Goal: Task Accomplishment & Management: Manage account settings

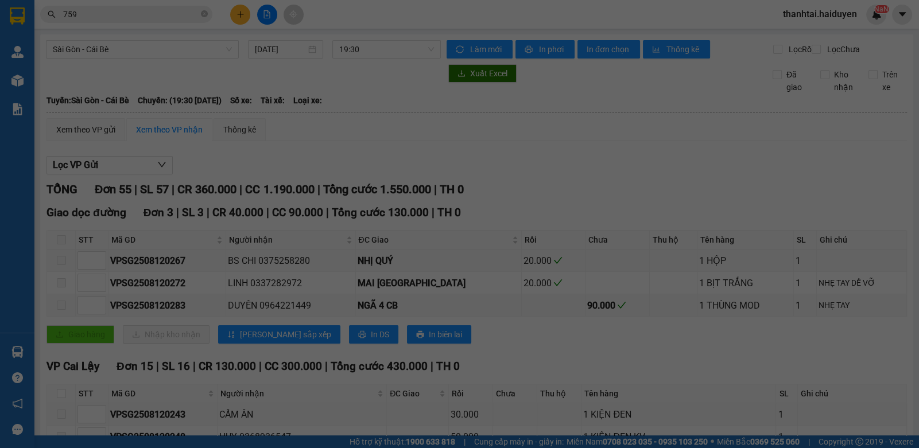
scroll to position [1122, 0]
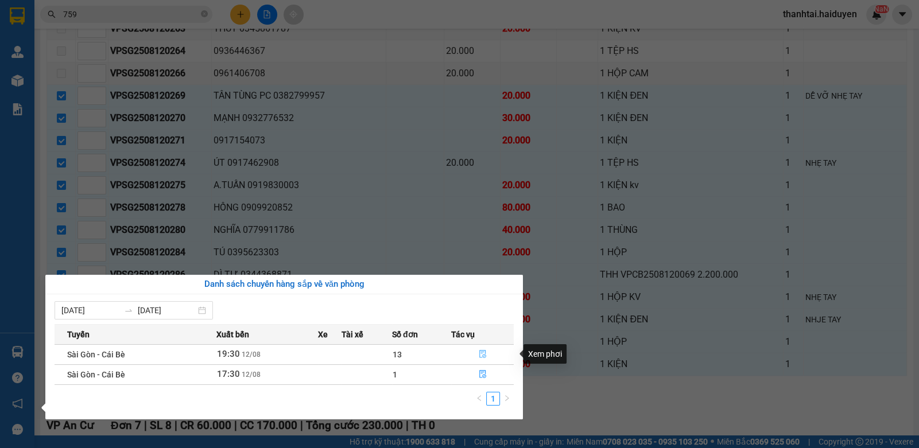
click at [485, 352] on icon "file-done" at bounding box center [482, 354] width 7 height 8
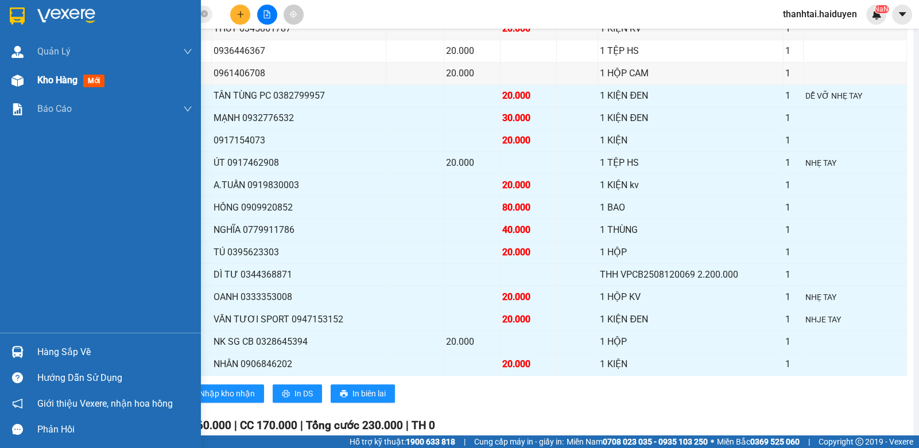
click at [59, 82] on span "Kho hàng" at bounding box center [57, 80] width 40 height 11
drag, startPoint x: 59, startPoint y: 82, endPoint x: 173, endPoint y: 91, distance: 114.0
click at [173, 91] on div "Kho hàng mới" at bounding box center [114, 80] width 155 height 29
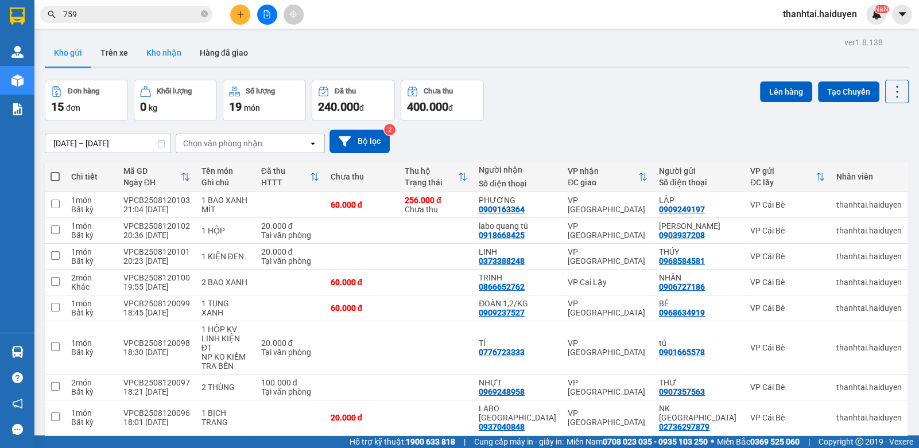
drag, startPoint x: 174, startPoint y: 54, endPoint x: 210, endPoint y: 78, distance: 43.0
click at [173, 55] on button "Kho nhận" at bounding box center [163, 53] width 53 height 28
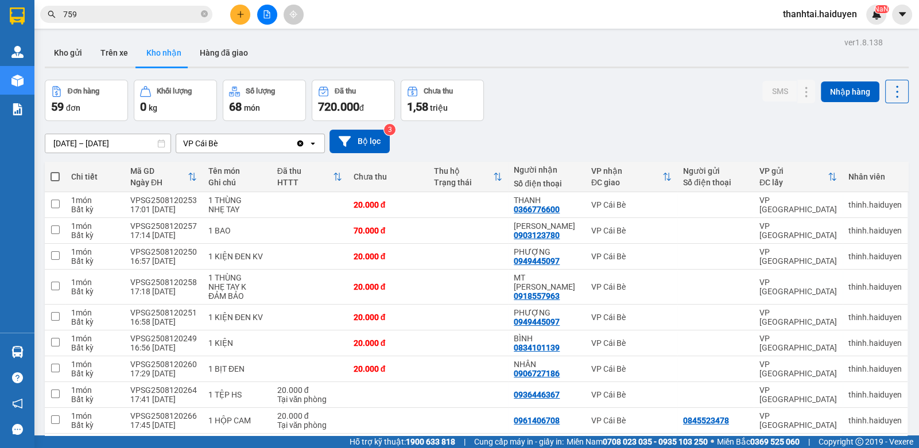
scroll to position [69, 0]
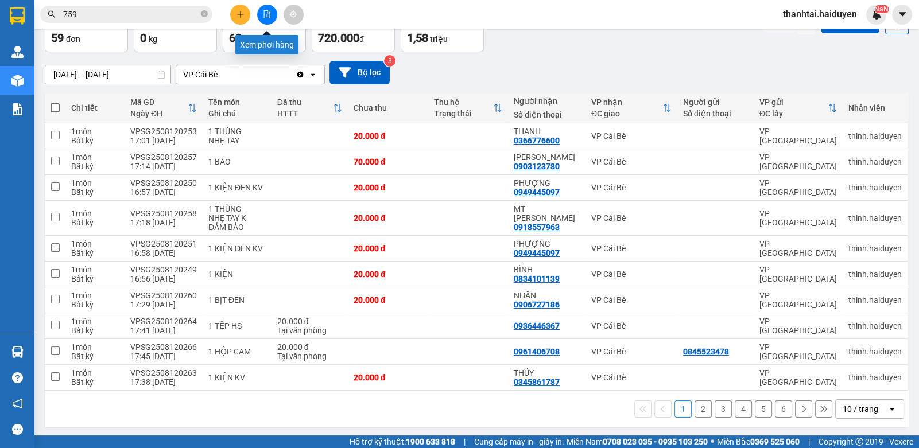
click at [264, 17] on icon "file-add" at bounding box center [267, 14] width 8 height 8
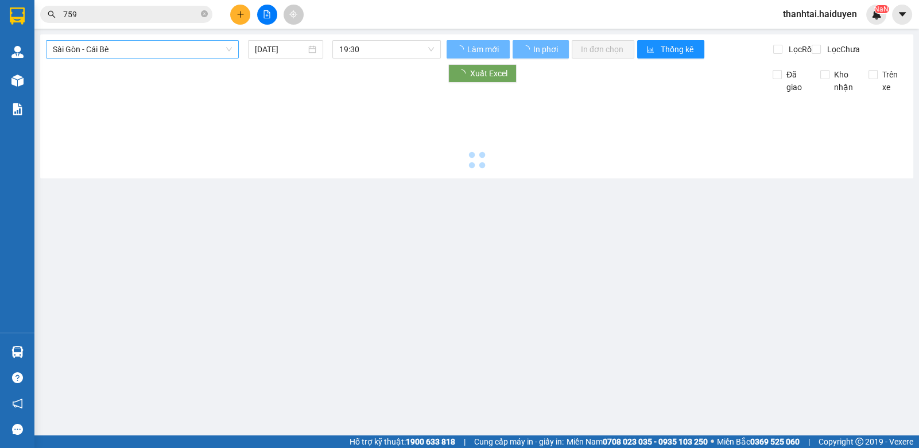
click at [141, 45] on span "Sài Gòn - Cái Bè" at bounding box center [142, 49] width 179 height 17
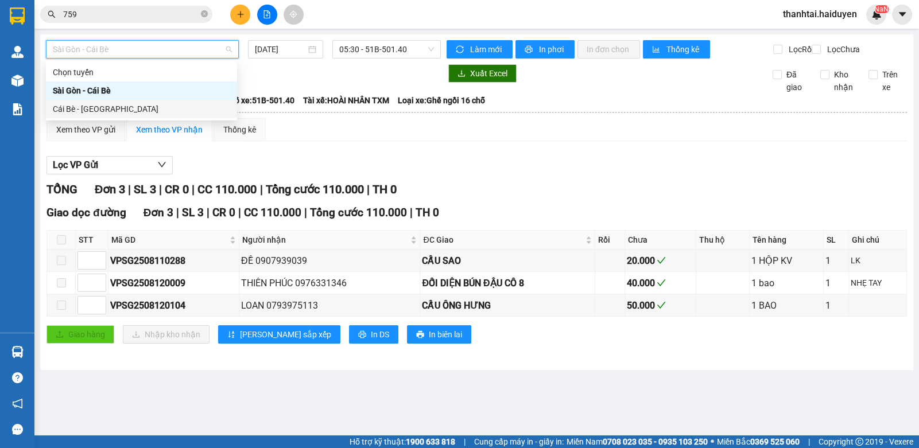
drag, startPoint x: 112, startPoint y: 106, endPoint x: 120, endPoint y: 109, distance: 8.7
click at [120, 109] on div "Cái Bè - [GEOGRAPHIC_DATA]" at bounding box center [141, 109] width 177 height 13
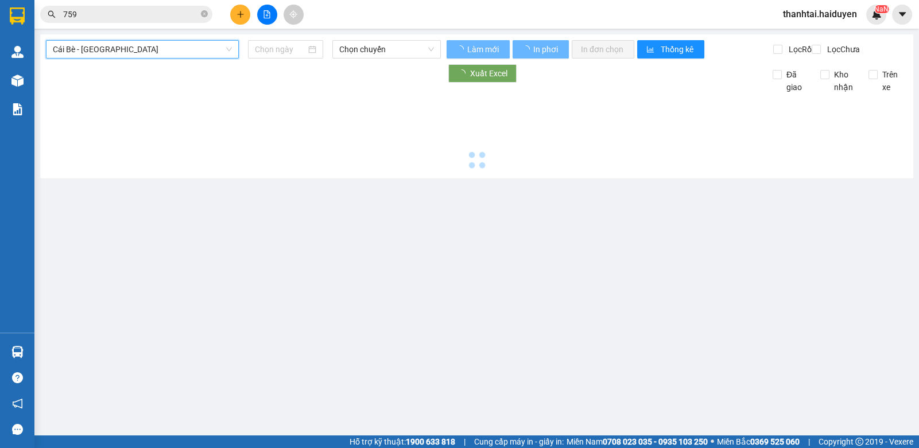
type input "[DATE]"
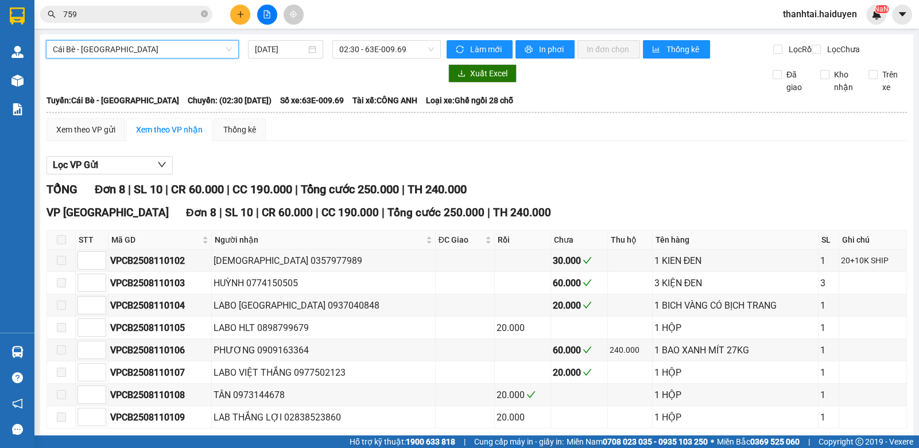
click at [122, 49] on span "Cái Bè - [GEOGRAPHIC_DATA]" at bounding box center [142, 49] width 179 height 17
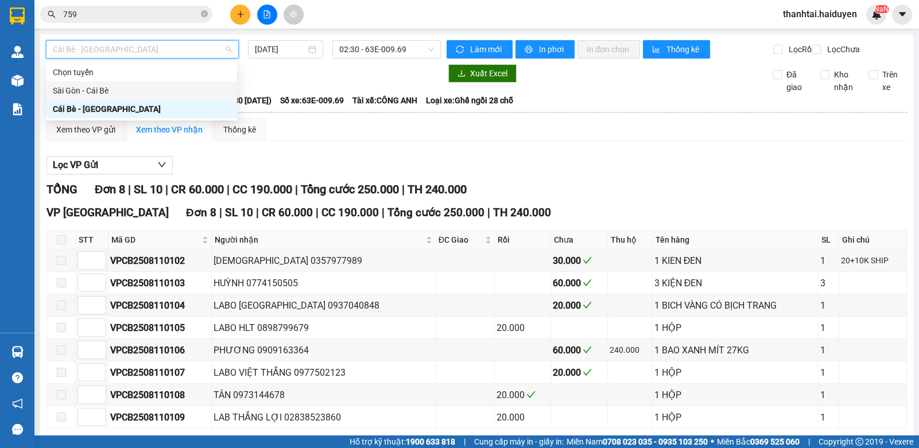
click at [111, 95] on div "Sài Gòn - Cái Bè" at bounding box center [141, 90] width 177 height 13
type input "[DATE]"
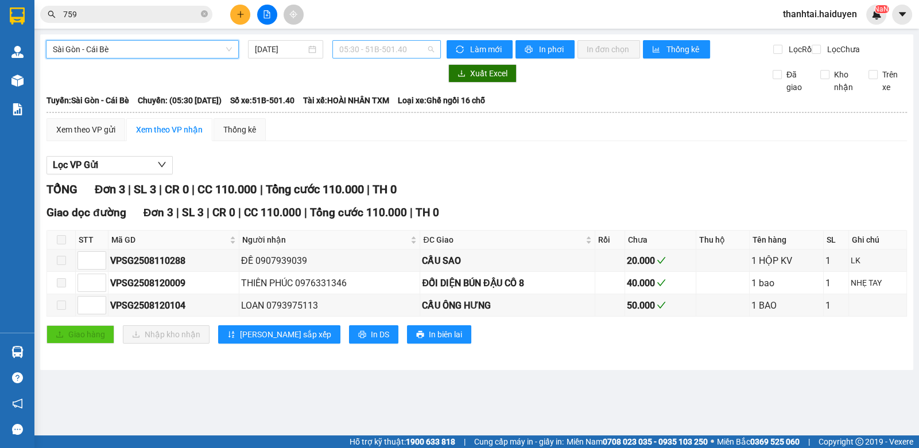
click at [388, 57] on span "05:30 - 51B-501.40" at bounding box center [386, 49] width 95 height 17
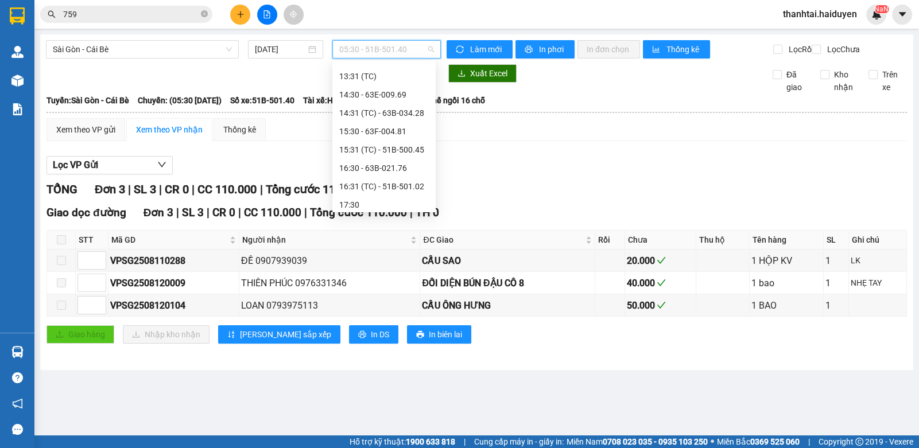
scroll to position [312, 0]
click at [365, 200] on div "19:30" at bounding box center [384, 201] width 90 height 13
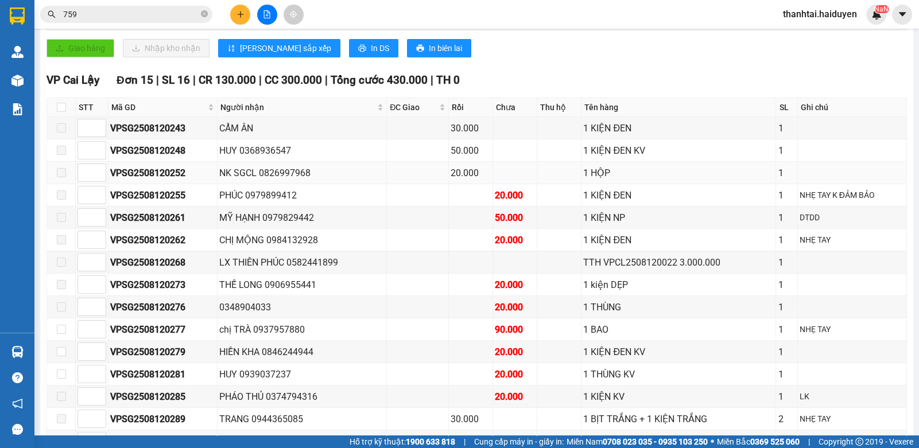
scroll to position [114, 0]
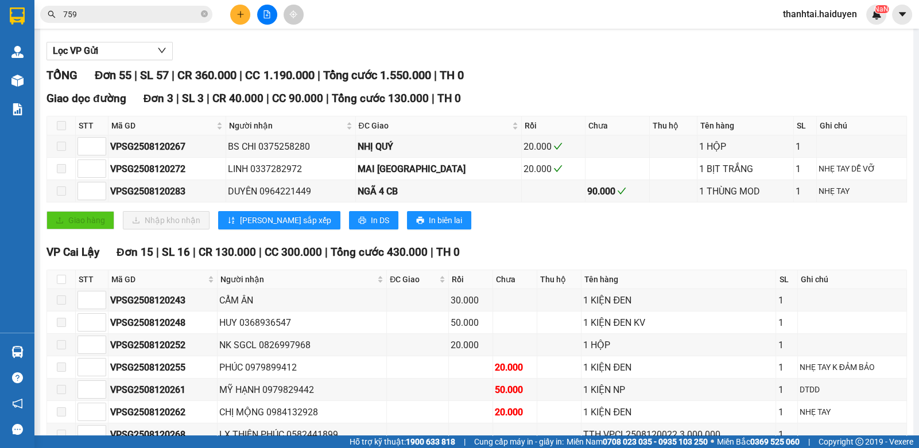
click at [150, 18] on input "759" at bounding box center [130, 14] width 135 height 13
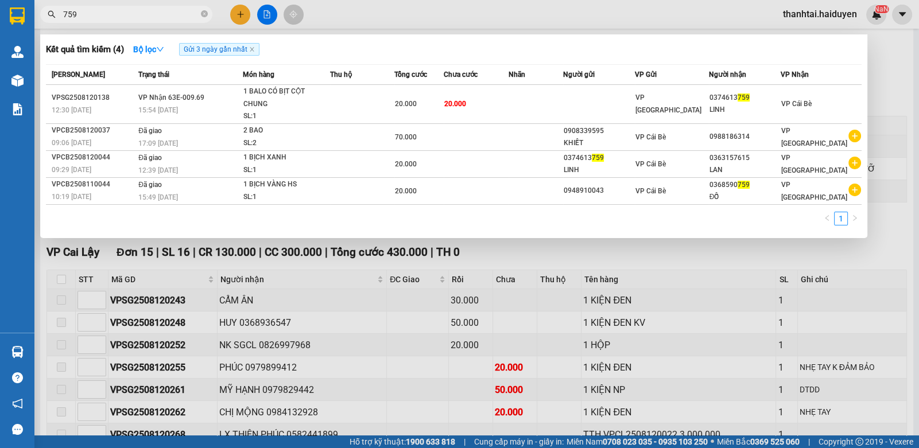
click at [151, 18] on input "759" at bounding box center [130, 14] width 135 height 13
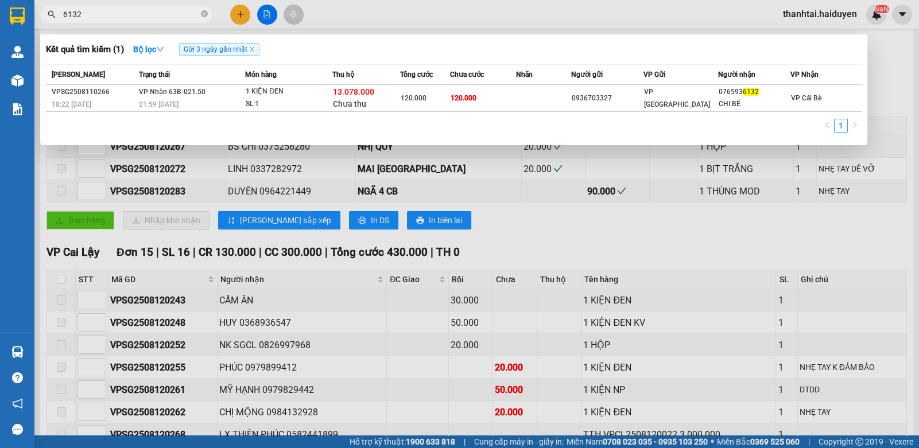
type input "6132"
click at [529, 263] on div at bounding box center [459, 224] width 919 height 448
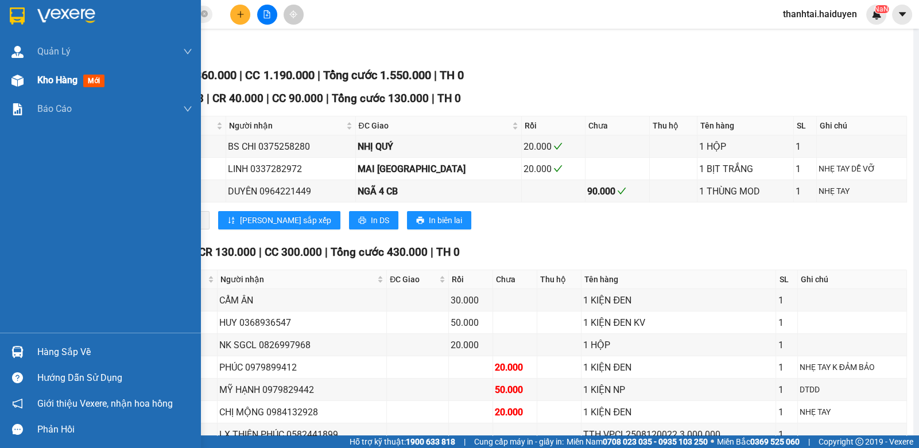
click at [29, 80] on div "Kho hàng mới" at bounding box center [100, 80] width 201 height 29
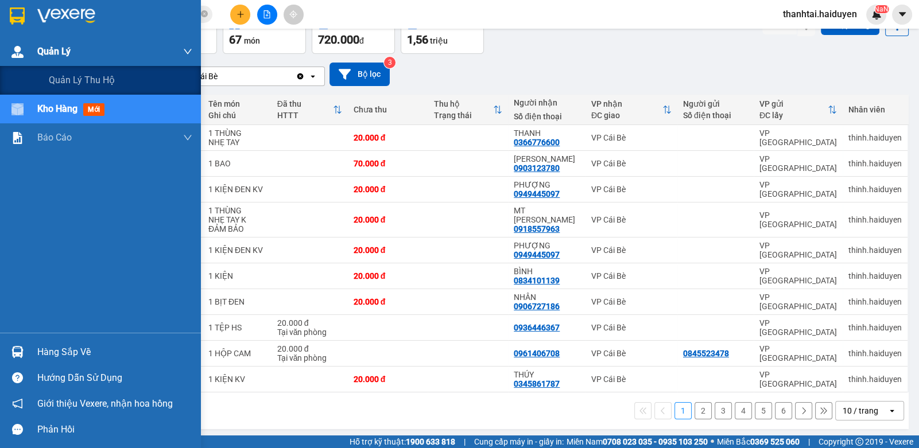
scroll to position [69, 0]
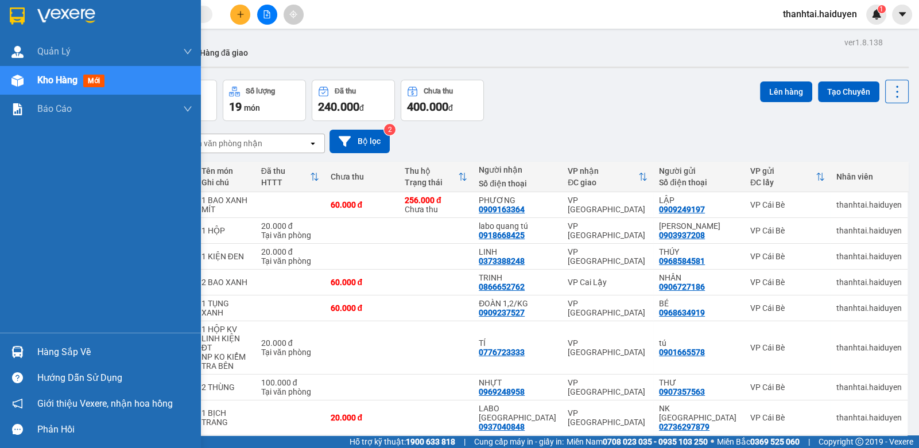
click at [48, 351] on div "Hàng sắp về" at bounding box center [114, 352] width 155 height 17
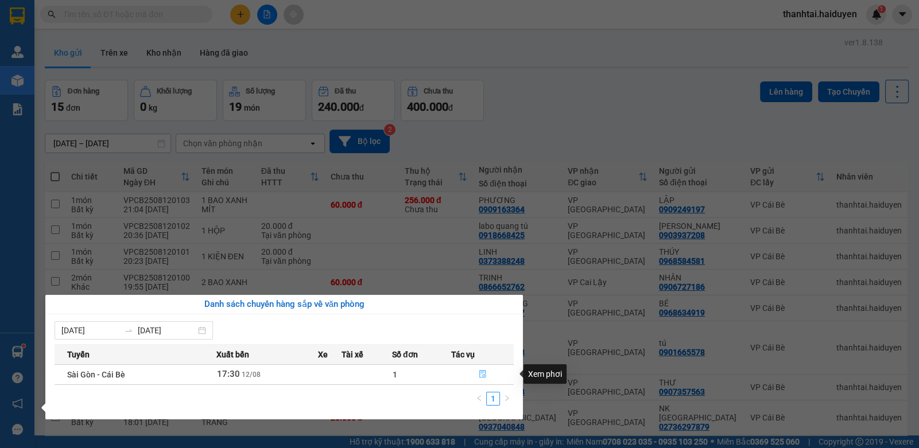
click at [479, 375] on icon "file-done" at bounding box center [482, 374] width 7 height 8
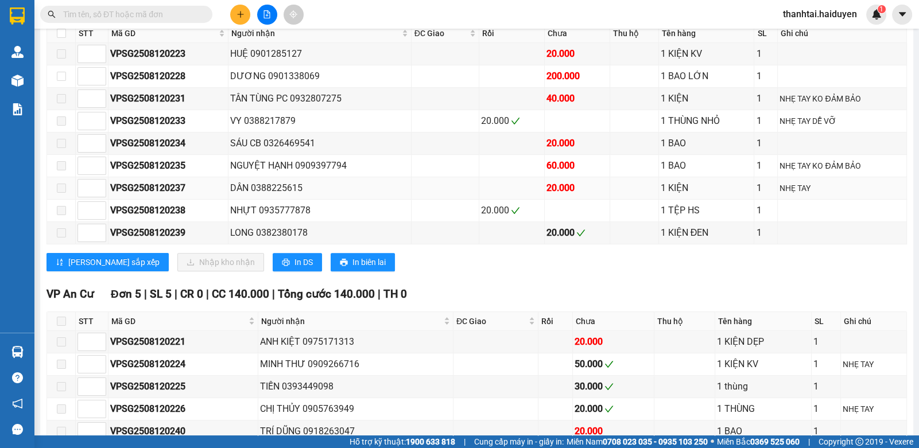
scroll to position [446, 0]
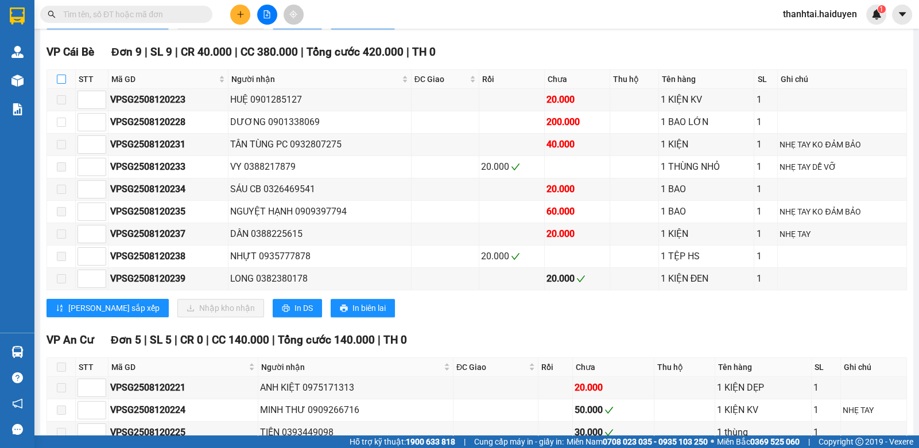
click at [61, 84] on input "checkbox" at bounding box center [61, 79] width 9 height 9
checkbox input "true"
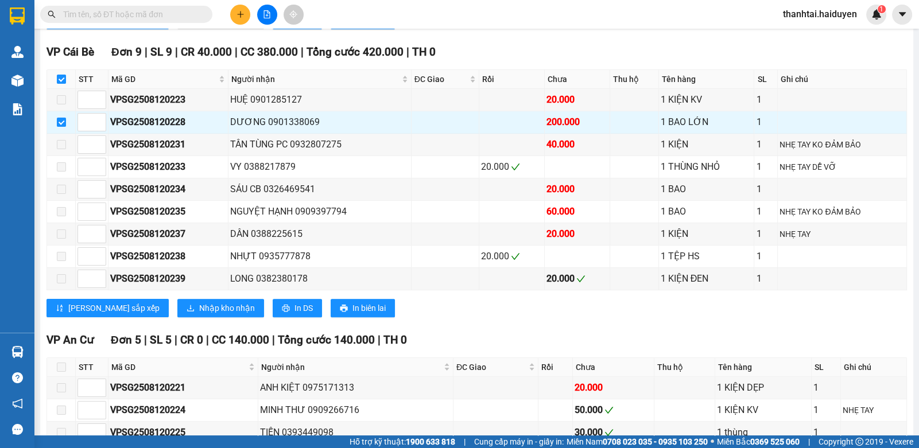
click at [161, 17] on input "text" at bounding box center [130, 14] width 135 height 13
click at [161, 16] on input "text" at bounding box center [130, 14] width 135 height 13
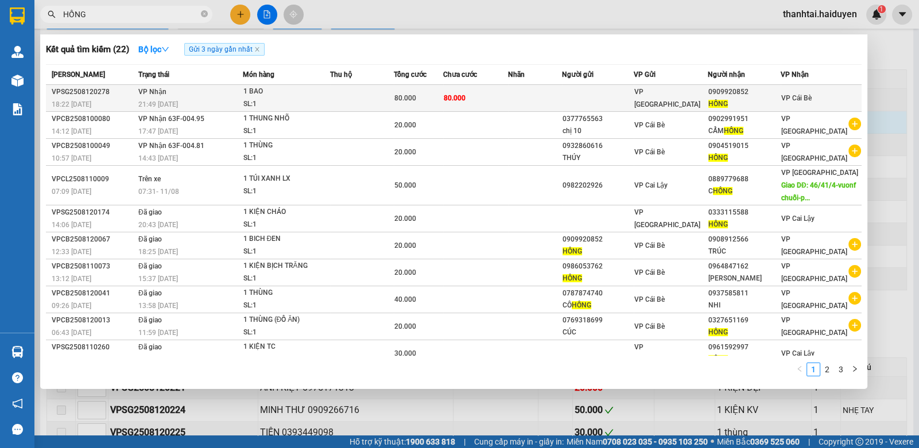
type input "HỒNG"
click at [482, 94] on td "80.000" at bounding box center [475, 98] width 65 height 27
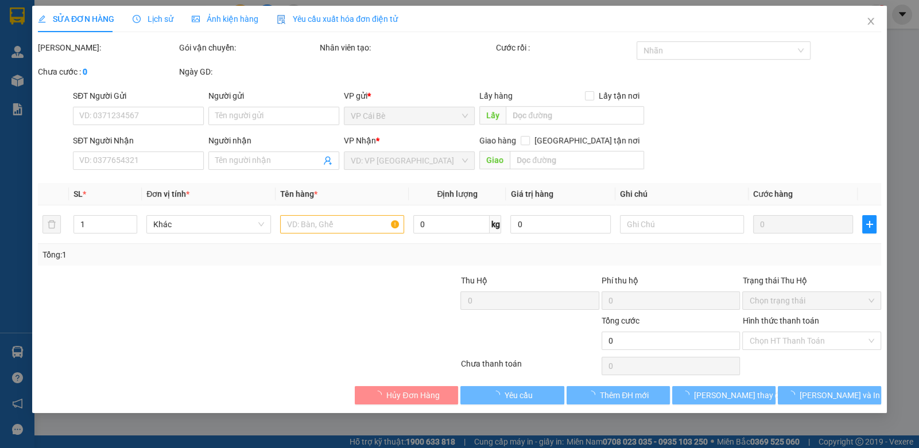
type input "0909920852"
type input "HỒNG"
type input "80.000"
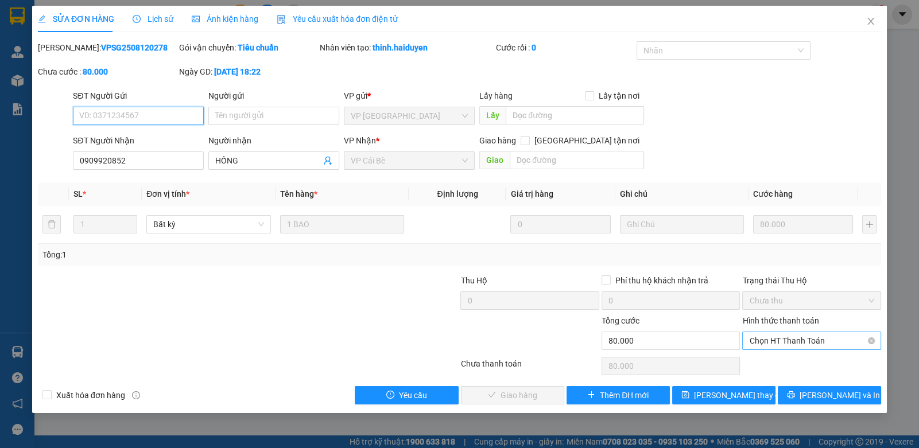
click at [773, 338] on span "Chọn HT Thanh Toán" at bounding box center [811, 340] width 125 height 17
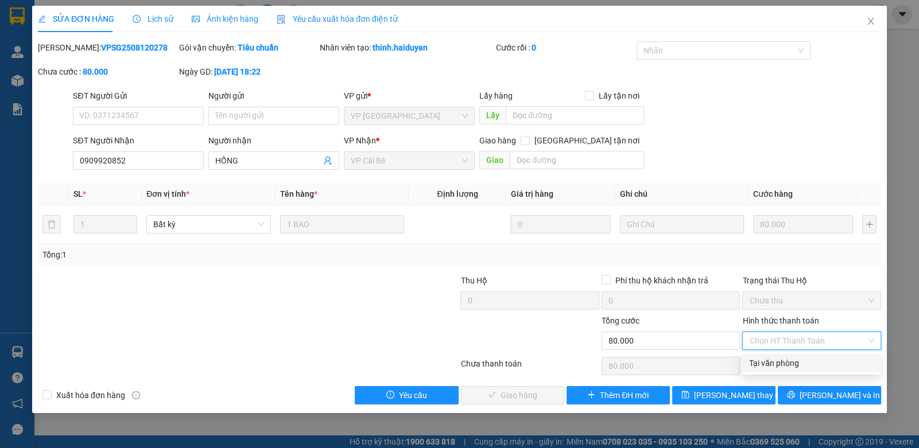
drag, startPoint x: 771, startPoint y: 360, endPoint x: 765, endPoint y: 362, distance: 6.7
click at [770, 361] on div "Tại văn phòng" at bounding box center [811, 363] width 125 height 13
type input "0"
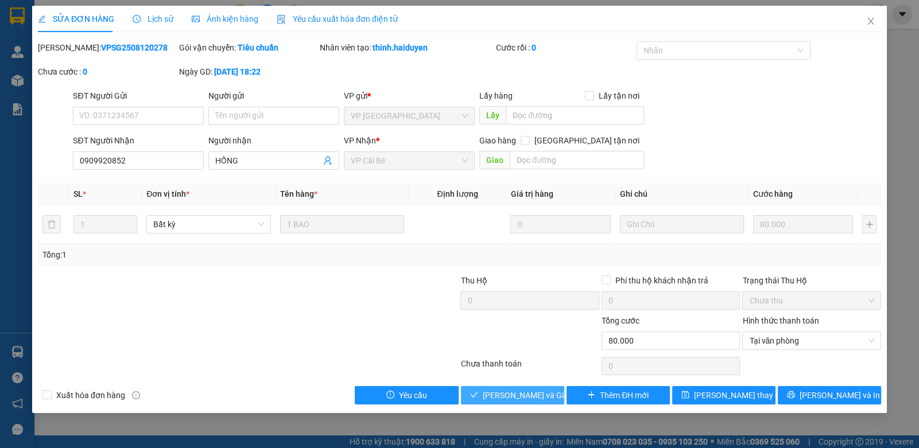
click at [541, 394] on span "Lưu và Giao hàng" at bounding box center [538, 395] width 110 height 13
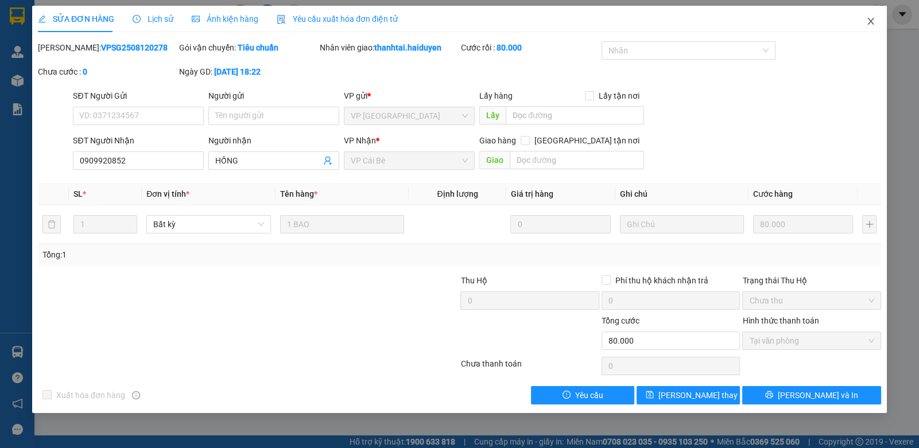
drag, startPoint x: 865, startPoint y: 13, endPoint x: 291, endPoint y: 9, distance: 574.7
click at [851, 13] on div "SỬA ĐƠN HÀNG Lịch sử Ảnh kiện hàng Yêu cầu xuất hóa đơn điện tử Total Paid Fee …" at bounding box center [459, 210] width 855 height 408
click at [876, 12] on span "Close" at bounding box center [871, 22] width 32 height 32
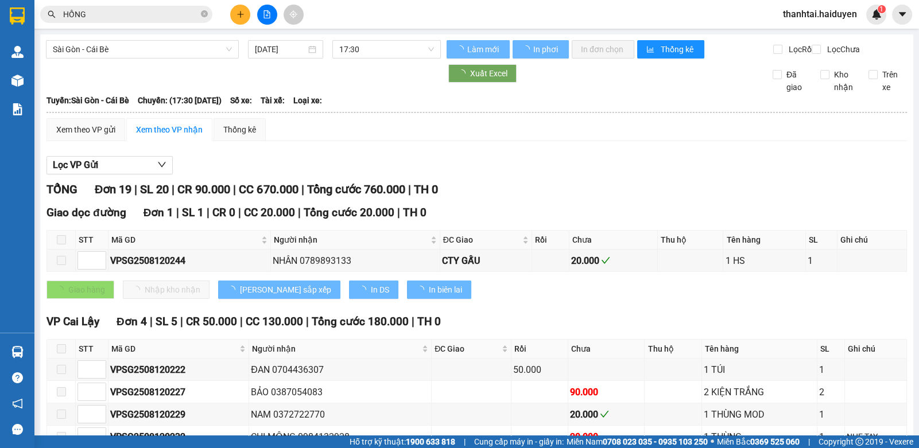
click at [151, 11] on input "HỒNG" at bounding box center [130, 14] width 135 height 13
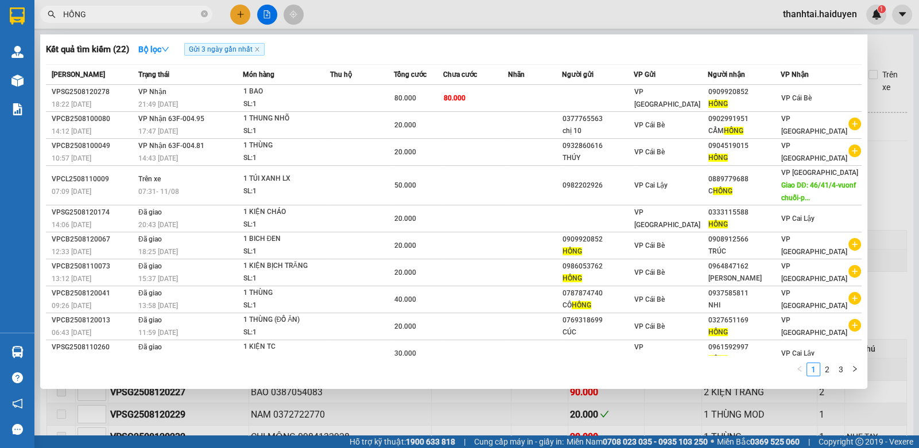
click at [151, 11] on input "HỒNG" at bounding box center [130, 14] width 135 height 13
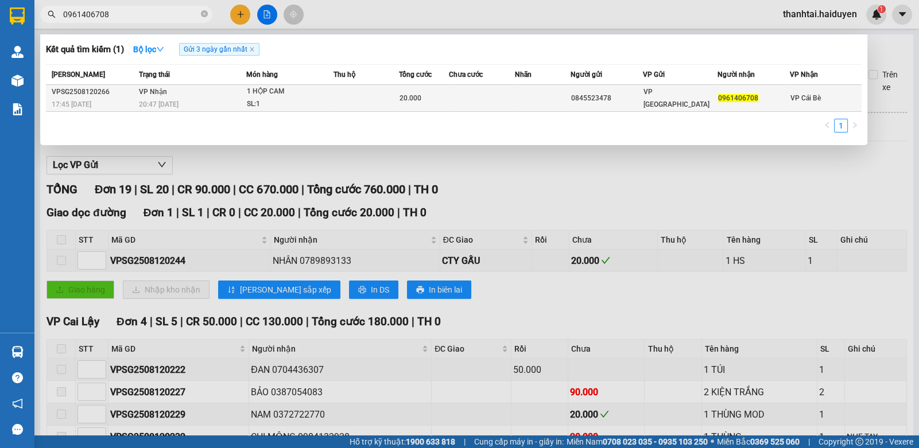
type input "0961406708"
click at [377, 96] on td at bounding box center [367, 98] width 66 height 27
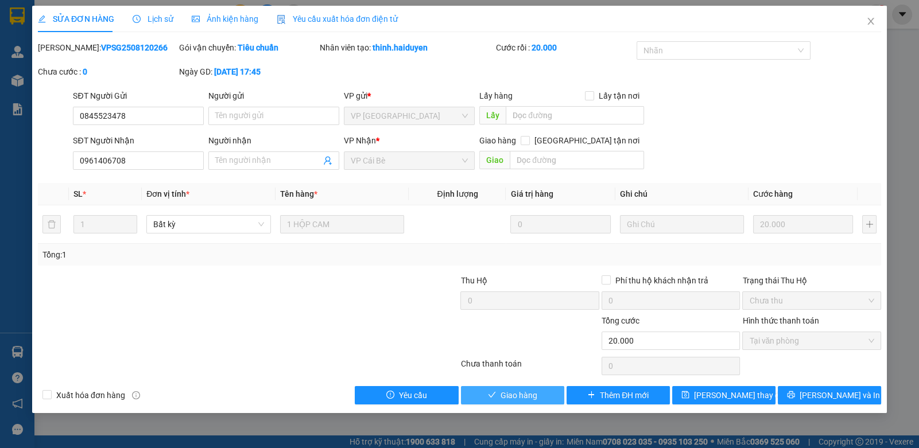
click at [514, 392] on span "Giao hàng" at bounding box center [519, 395] width 37 height 13
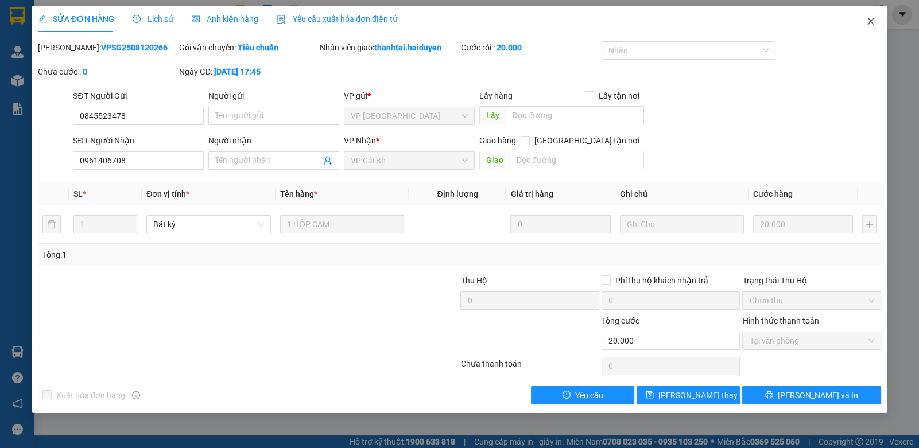
drag, startPoint x: 867, startPoint y: 11, endPoint x: 876, endPoint y: 16, distance: 9.8
click at [876, 16] on span "Close" at bounding box center [871, 22] width 32 height 32
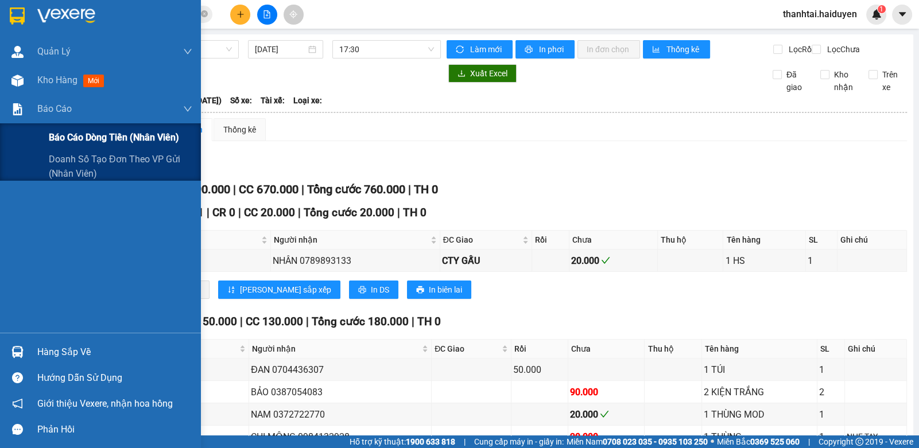
click at [107, 145] on span "Báo cáo dòng tiền (nhân viên)" at bounding box center [114, 137] width 130 height 14
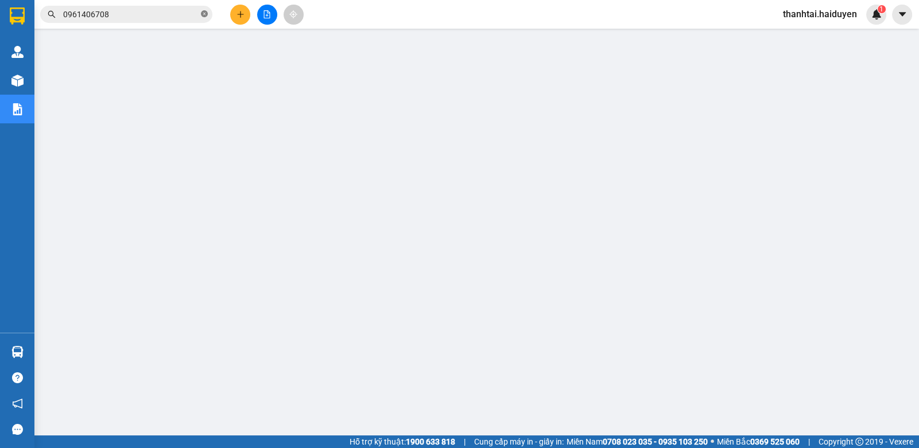
click at [204, 17] on icon "close-circle" at bounding box center [204, 13] width 7 height 7
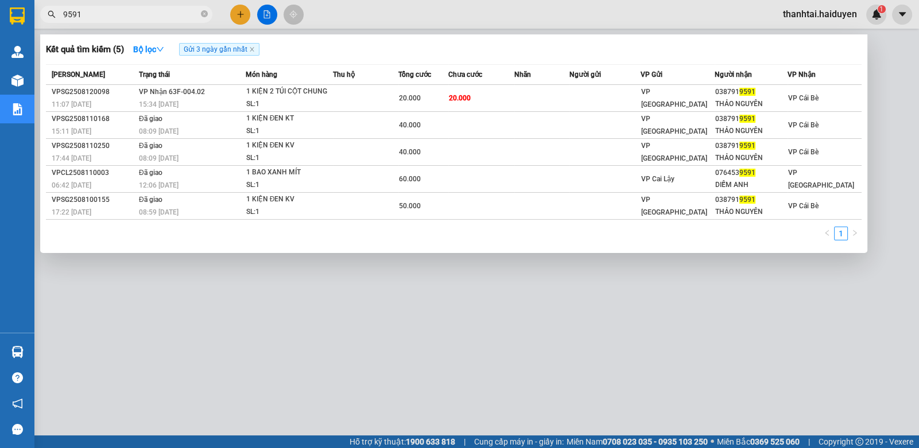
type input "9591"
drag, startPoint x: 211, startPoint y: 38, endPoint x: 356, endPoint y: -16, distance: 155.0
click at [356, 0] on html "Kết quả tìm kiếm ( 5 ) Bộ lọc Gửi 3 ngày gần nhất Mã ĐH Trạng thái Món hàng Thu…" at bounding box center [459, 224] width 919 height 448
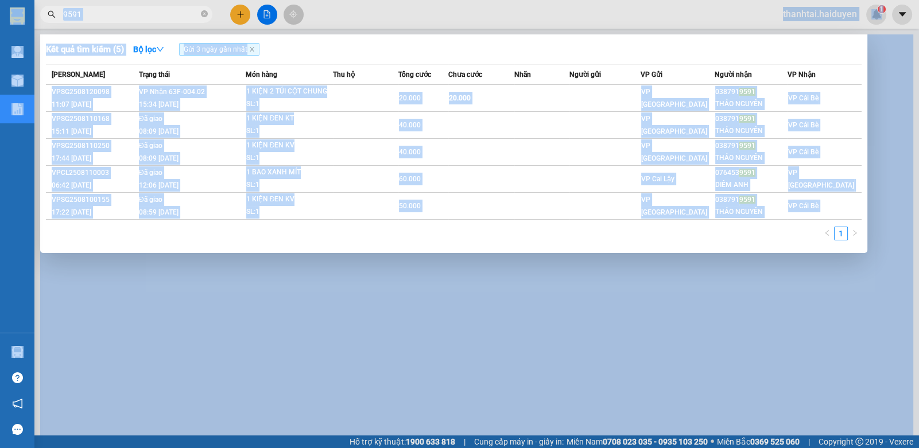
click at [437, 45] on div "Kết quả tìm kiếm ( 5 ) Bộ lọc Gửi 3 ngày gần nhất" at bounding box center [454, 49] width 816 height 18
